Goal: Navigation & Orientation: Go to known website

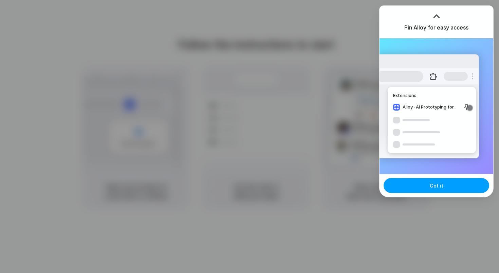
click at [410, 191] on button "Got it" at bounding box center [436, 185] width 106 height 15
